Goal: Information Seeking & Learning: Learn about a topic

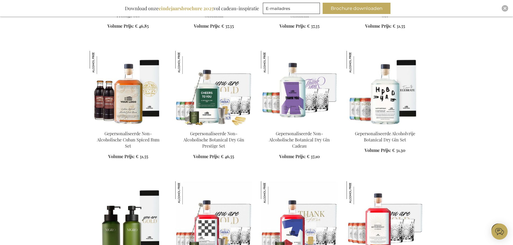
scroll to position [485, 0]
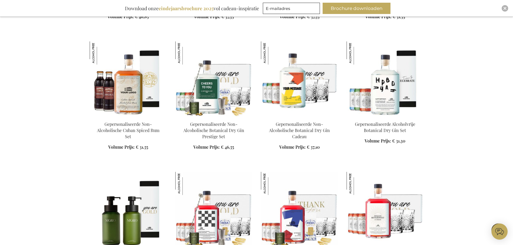
click at [292, 87] on img at bounding box center [299, 78] width 77 height 75
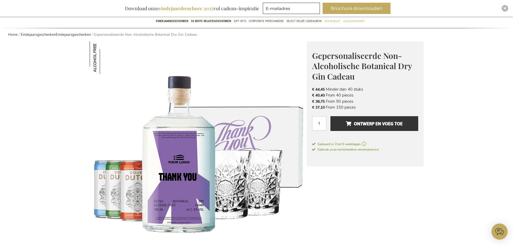
scroll to position [54, 0]
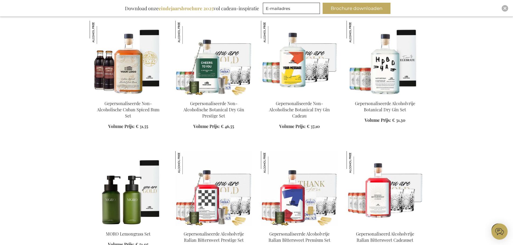
scroll to position [499, 0]
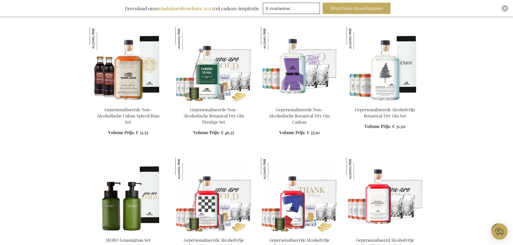
click at [393, 77] on img at bounding box center [384, 64] width 77 height 75
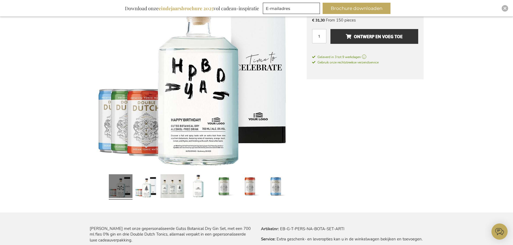
scroll to position [108, 0]
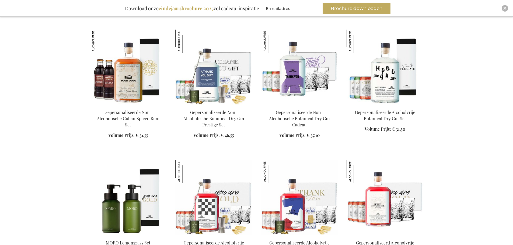
scroll to position [526, 0]
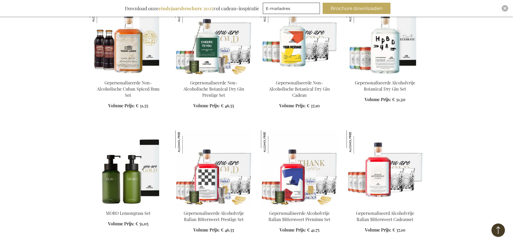
click at [301, 70] on img at bounding box center [299, 37] width 77 height 75
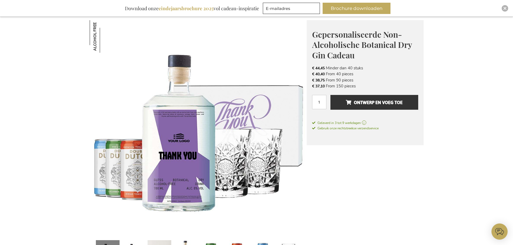
scroll to position [108, 0]
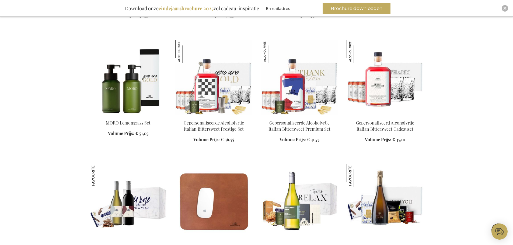
scroll to position [607, 0]
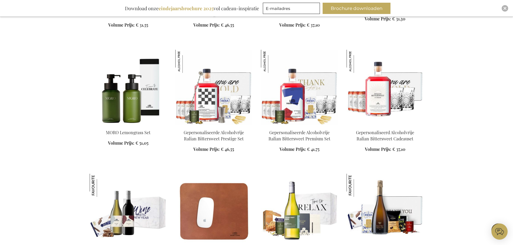
click at [131, 90] on img at bounding box center [128, 87] width 77 height 75
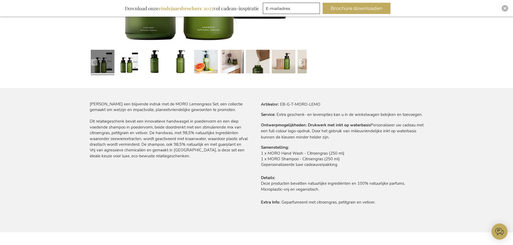
scroll to position [98, 0]
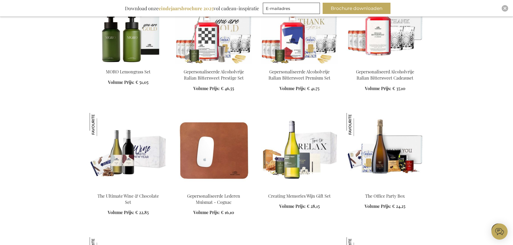
scroll to position [677, 0]
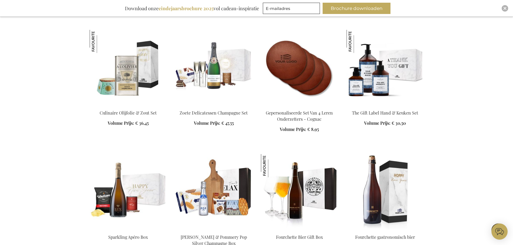
scroll to position [920, 0]
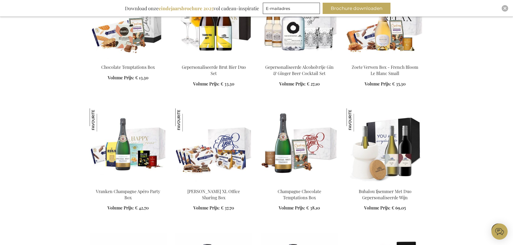
scroll to position [1458, 0]
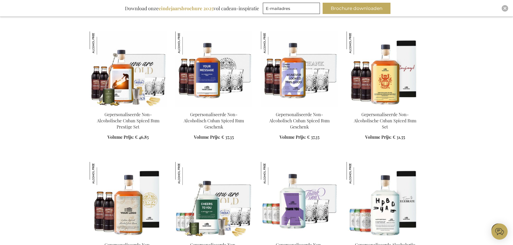
scroll to position [1700, 0]
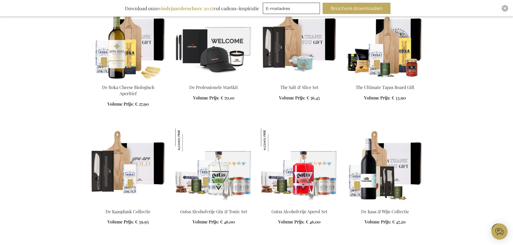
scroll to position [2158, 0]
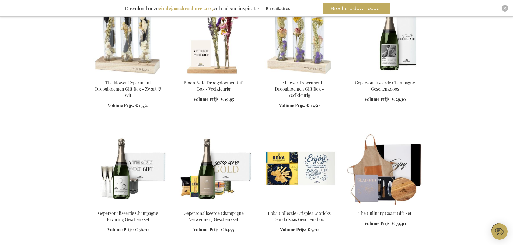
scroll to position [3127, 0]
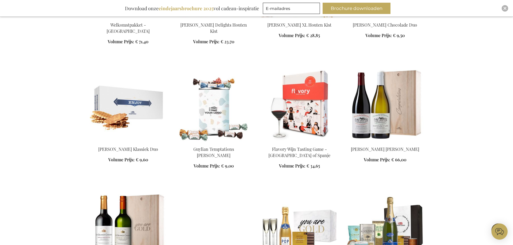
scroll to position [3450, 0]
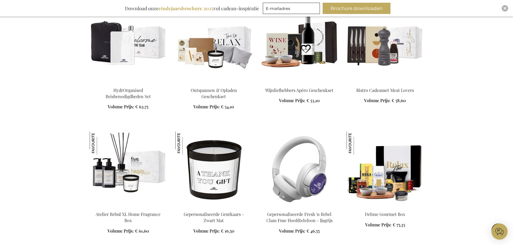
scroll to position [4015, 0]
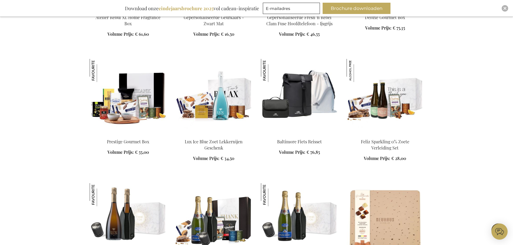
scroll to position [4339, 0]
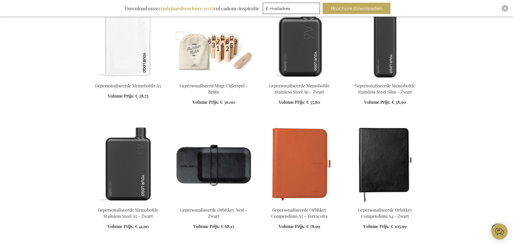
scroll to position [4662, 0]
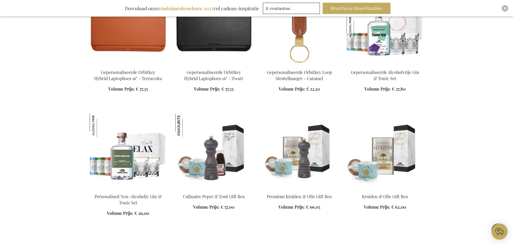
scroll to position [4904, 0]
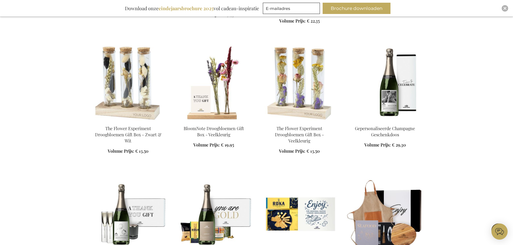
scroll to position [2966, 0]
